Goal: Navigation & Orientation: Find specific page/section

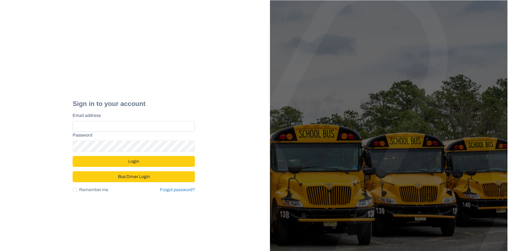
click at [109, 125] on input "Email address" at bounding box center [134, 126] width 122 height 11
type input "**********"
click at [73, 156] on button "Login" at bounding box center [134, 161] width 122 height 11
click at [96, 127] on input "Email address" at bounding box center [134, 126] width 122 height 11
type input "**********"
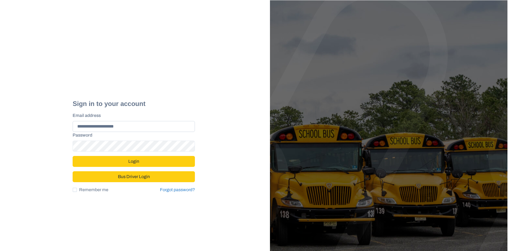
click at [73, 156] on button "Login" at bounding box center [134, 161] width 122 height 11
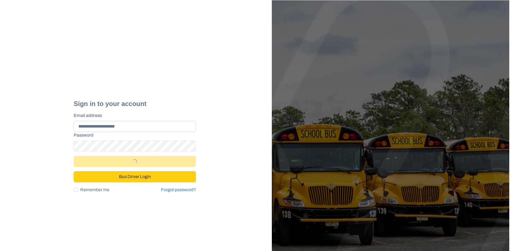
select select "*"
select select "****"
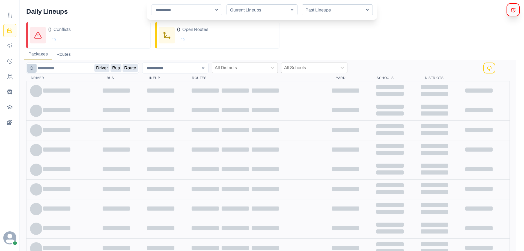
click at [512, 11] on icon "alerts Modal" at bounding box center [514, 10] width 6 height 6
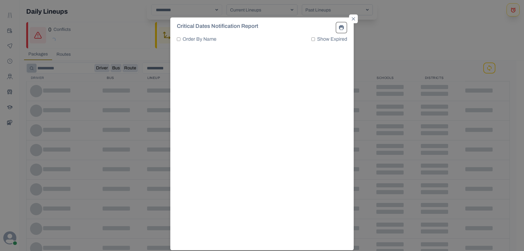
click at [353, 21] on button "Close" at bounding box center [353, 18] width 9 height 9
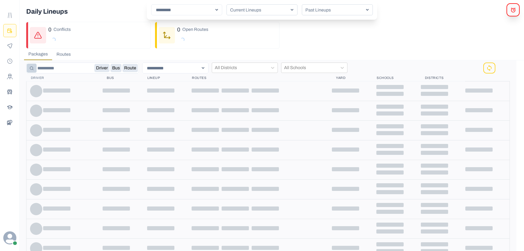
click at [515, 14] on button "alerts Modal" at bounding box center [513, 9] width 13 height 13
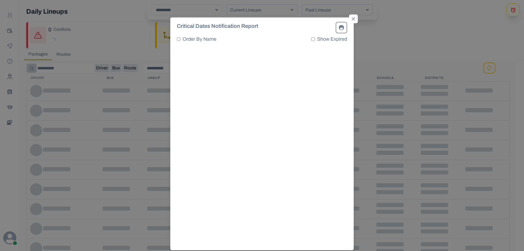
click at [353, 20] on button "Close" at bounding box center [353, 18] width 9 height 9
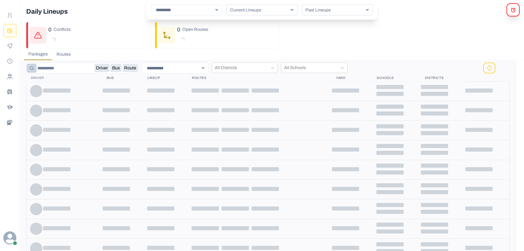
drag, startPoint x: 470, startPoint y: 43, endPoint x: 435, endPoint y: 26, distance: 38.4
click at [435, 26] on div "0 Conflicts Loading... Show 0 Open Routes Loading... Show" at bounding box center [281, 35] width 511 height 27
click at [10, 16] on icon "Route Templates" at bounding box center [9, 15] width 5 height 5
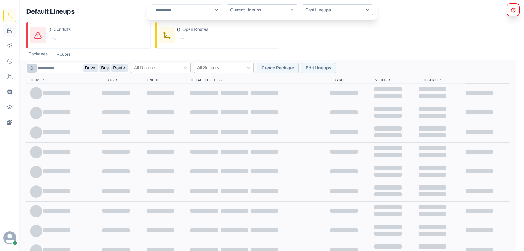
click at [10, 35] on button "Planning" at bounding box center [9, 30] width 13 height 13
select select "*"
select select "****"
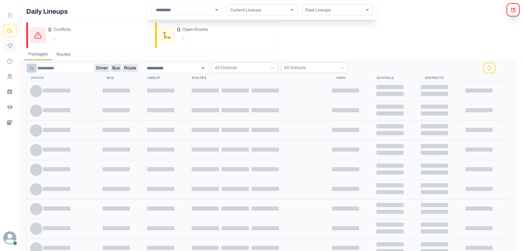
click at [9, 43] on button "Monitoring" at bounding box center [9, 45] width 13 height 13
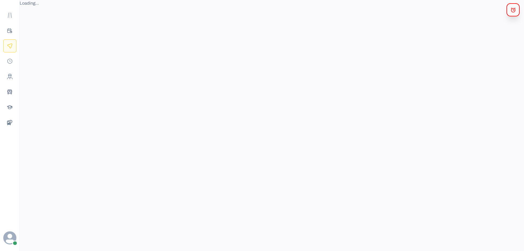
click at [514, 13] on button "alerts Modal" at bounding box center [513, 9] width 13 height 13
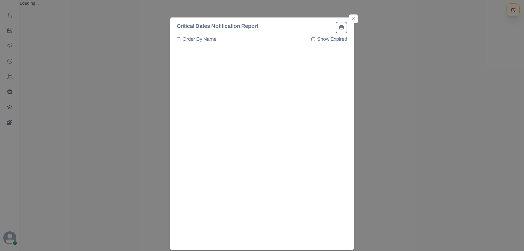
click at [352, 19] on icon "Close" at bounding box center [353, 18] width 3 height 3
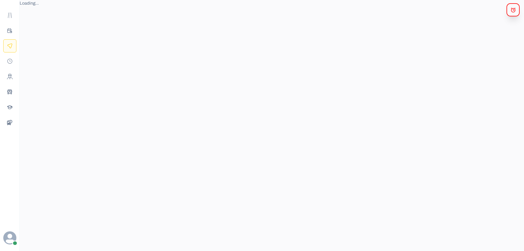
click at [514, 7] on icon "alerts Modal" at bounding box center [514, 10] width 6 height 6
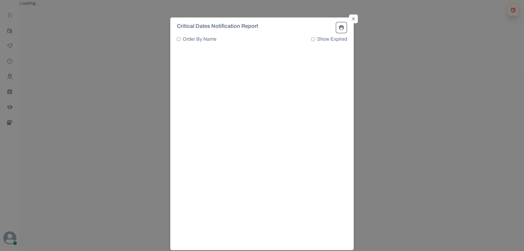
click at [352, 20] on icon "Close" at bounding box center [353, 18] width 3 height 3
